Goal: Information Seeking & Learning: Learn about a topic

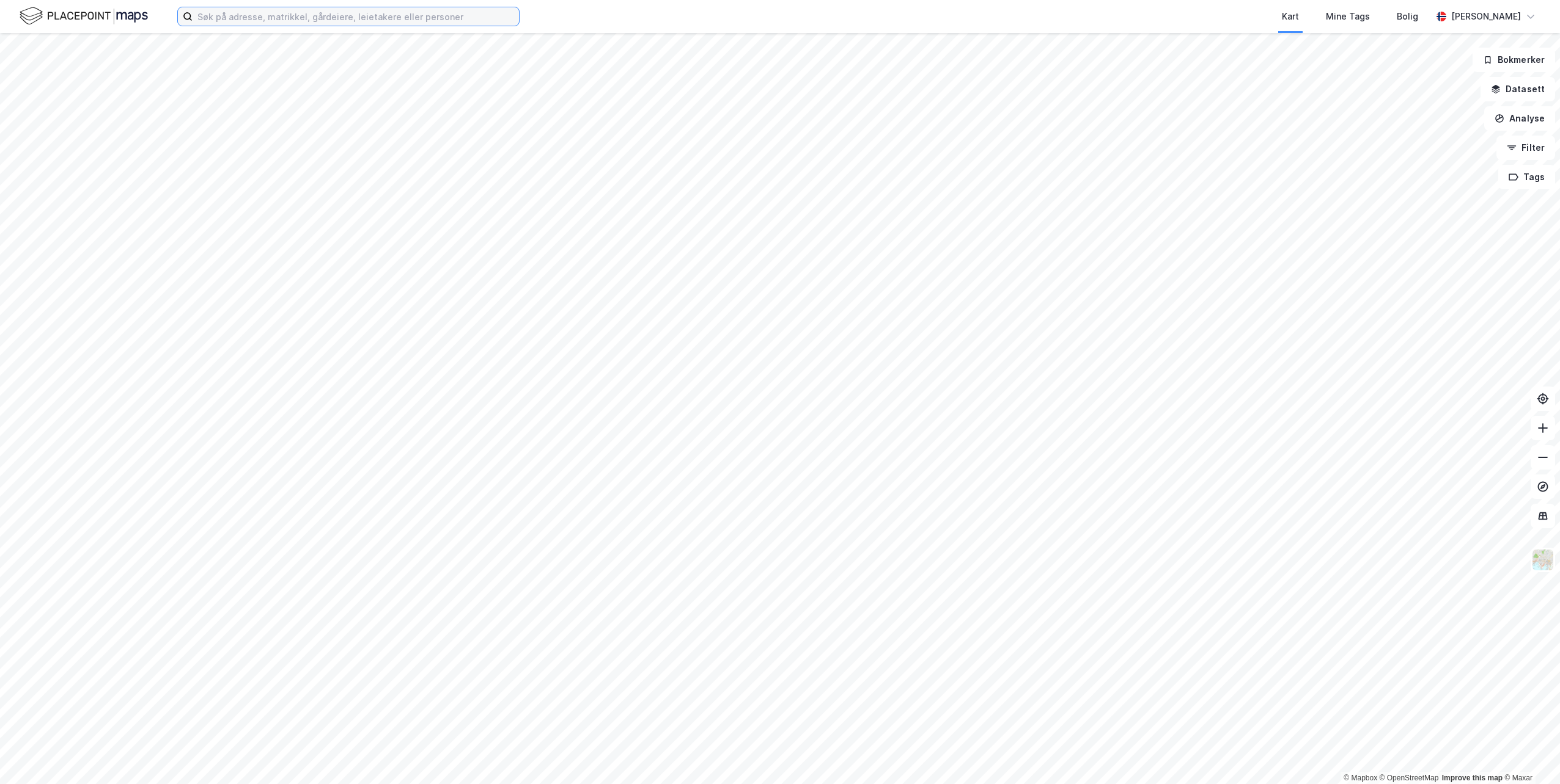
click at [417, 16] on input at bounding box center [355, 16] width 326 height 18
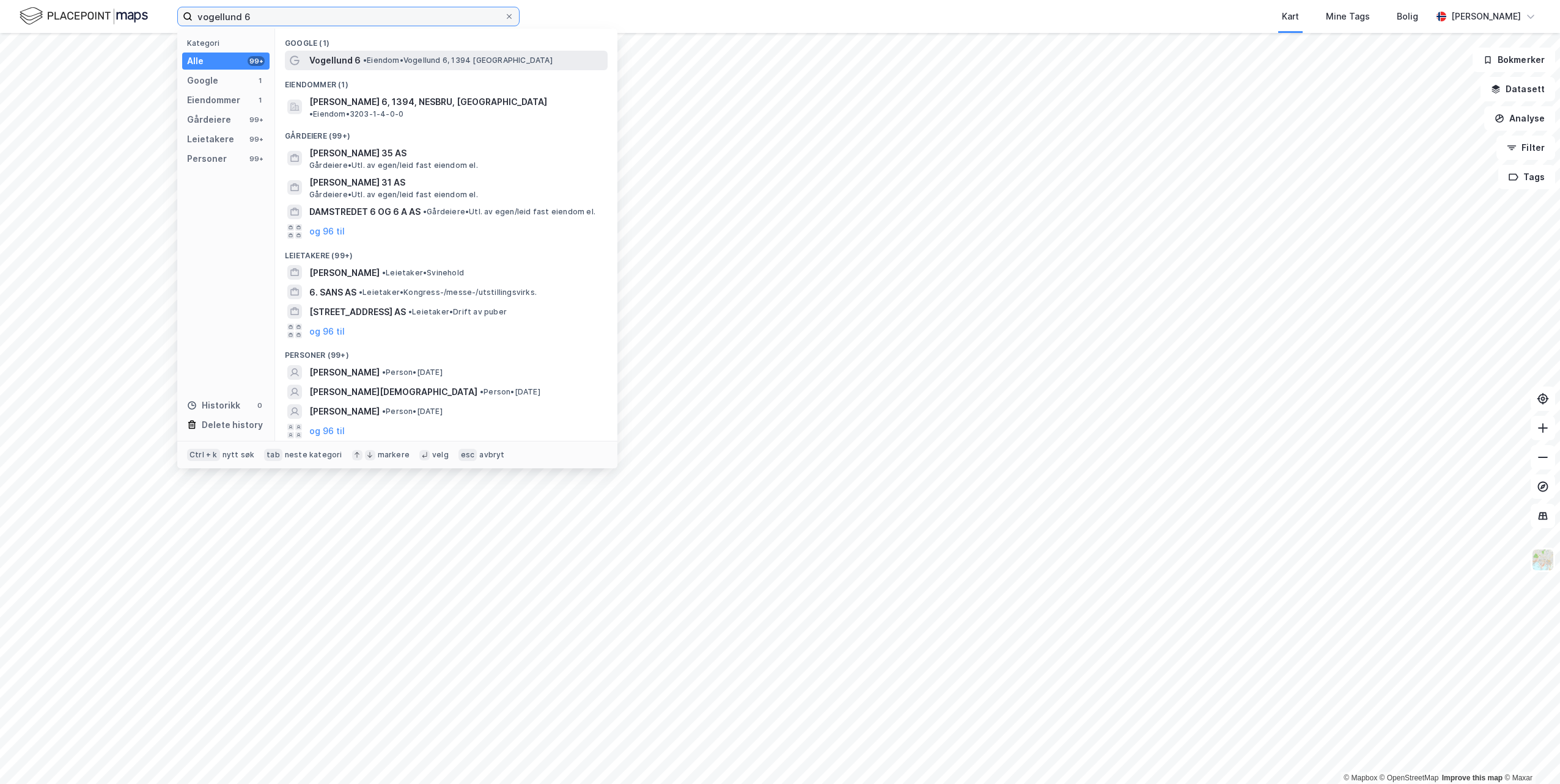
type input "vogellund 6"
click at [387, 56] on span "• [PERSON_NAME] 6, 1394 [GEOGRAPHIC_DATA]" at bounding box center [458, 61] width 189 height 10
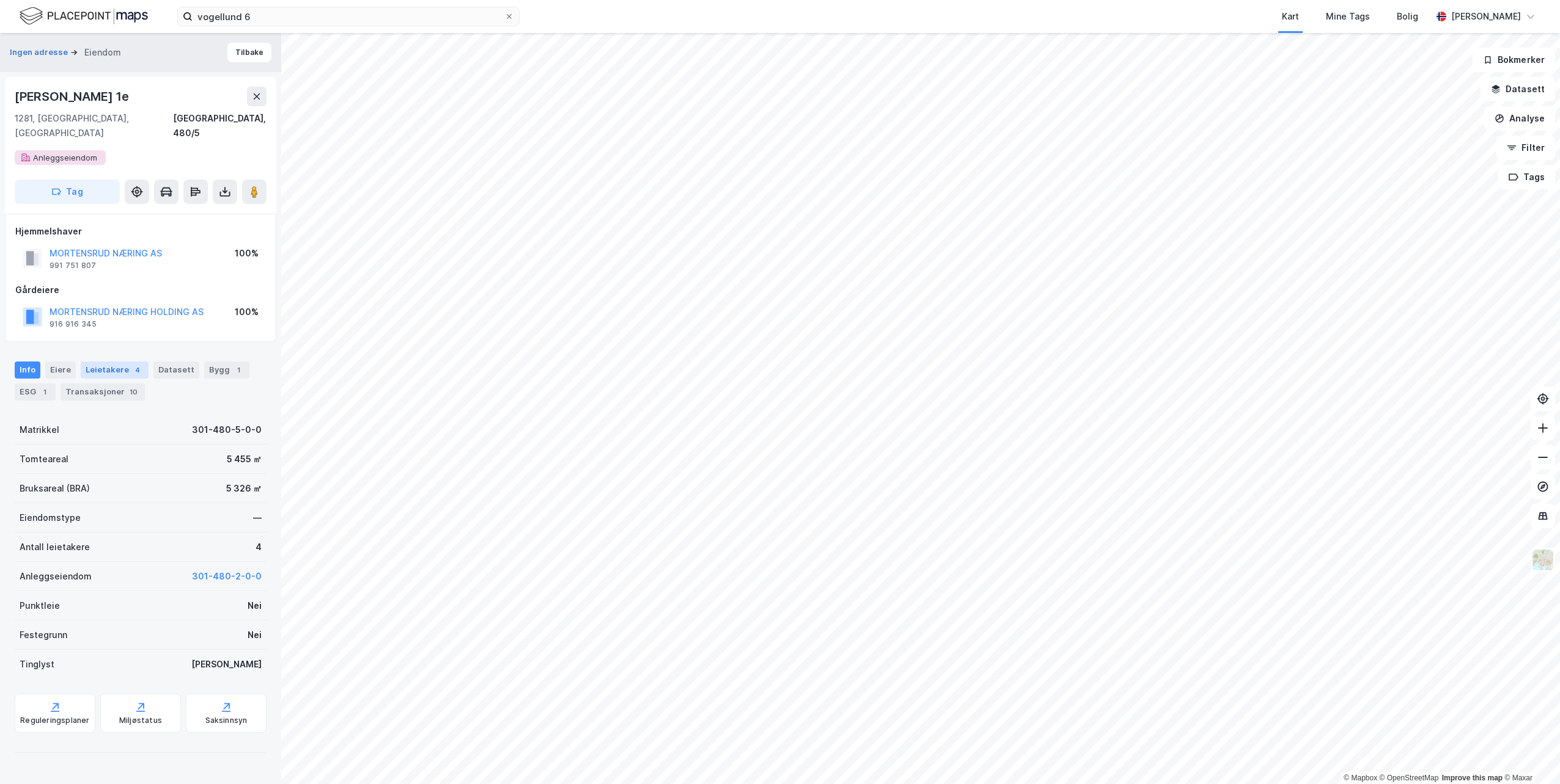
click at [111, 362] on div "Leietakere 4" at bounding box center [115, 370] width 68 height 17
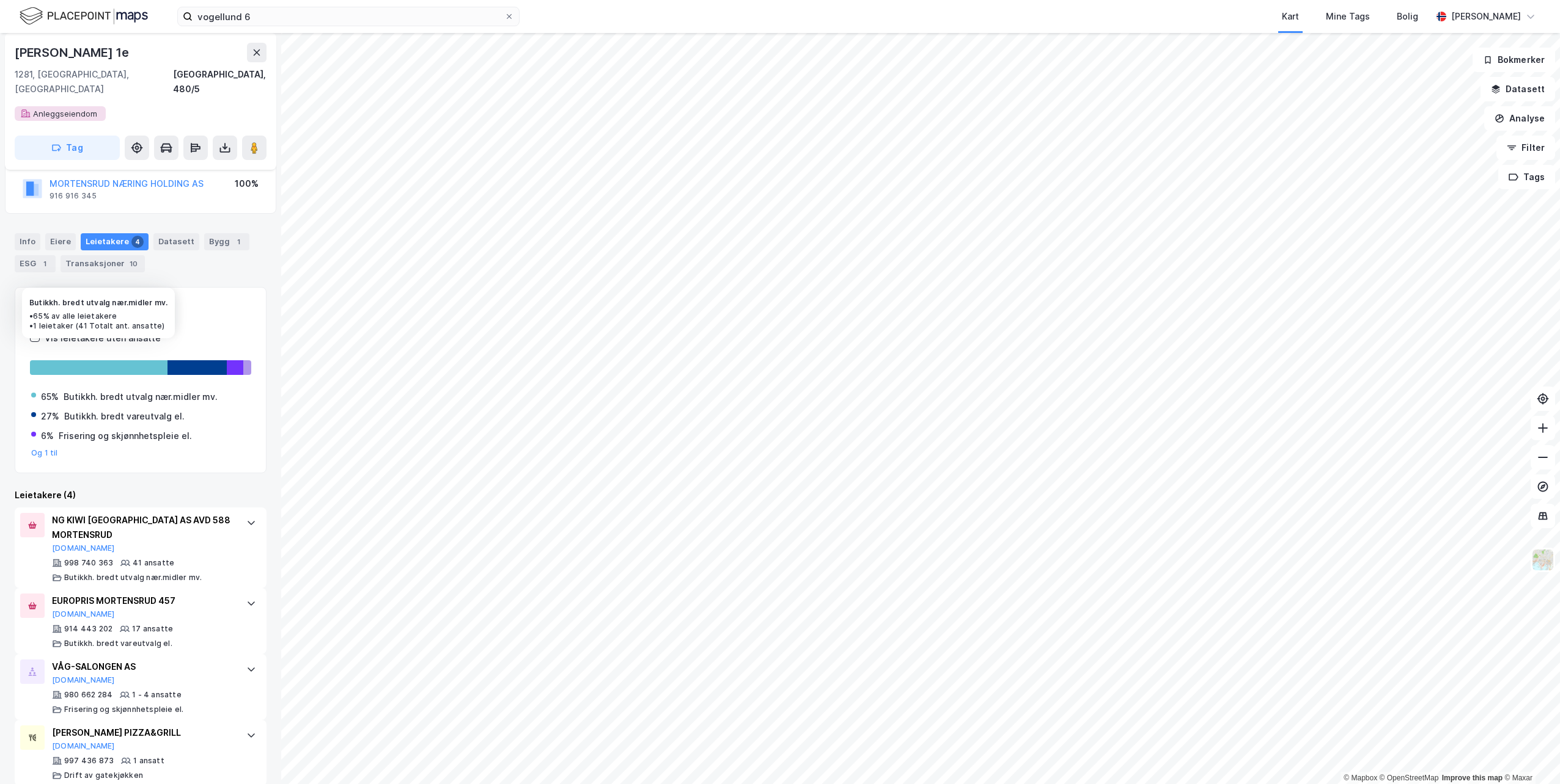
scroll to position [131, 0]
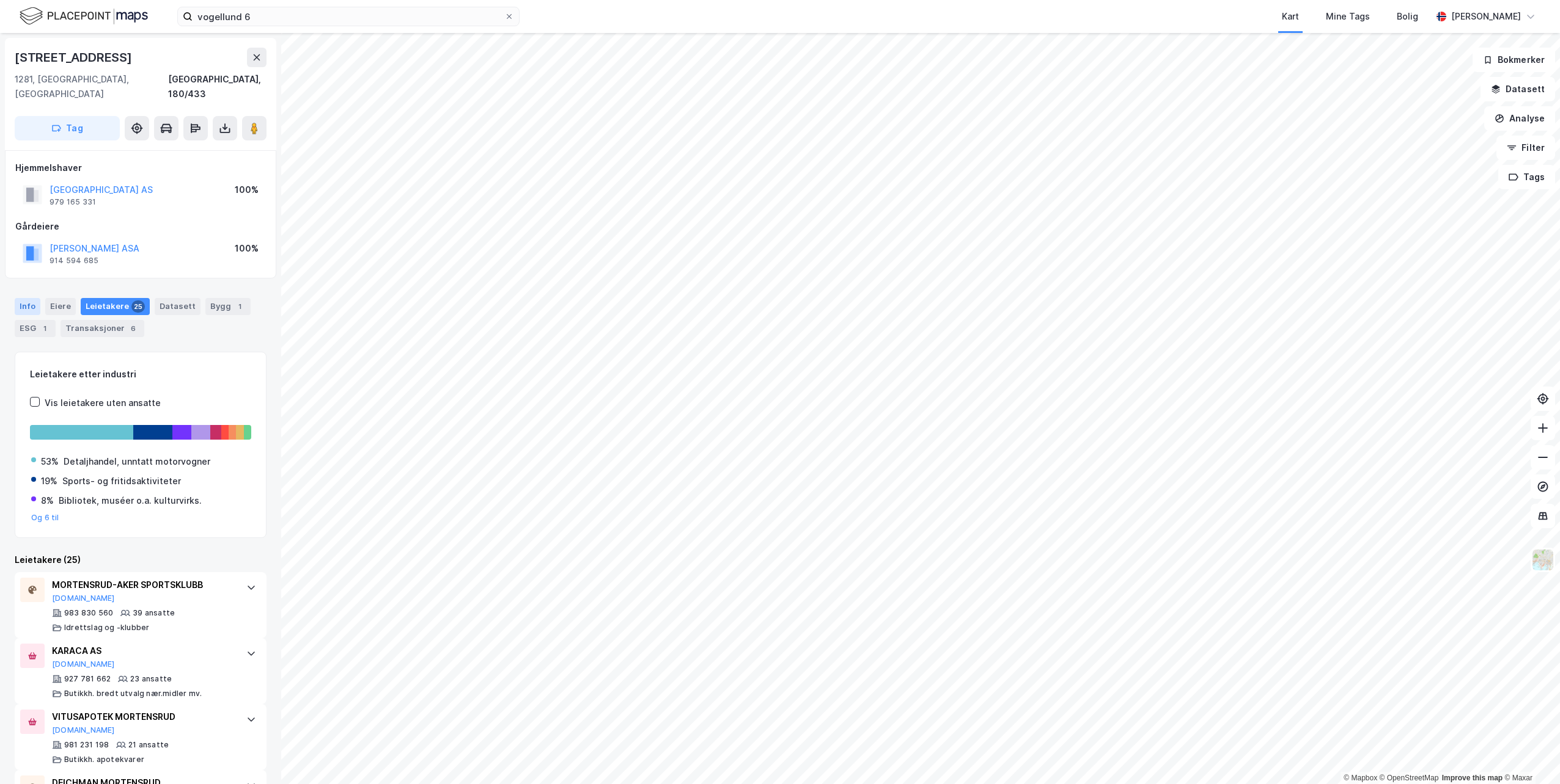
click at [36, 298] on div "Info" at bounding box center [28, 306] width 26 height 17
